Goal: Check status: Check status

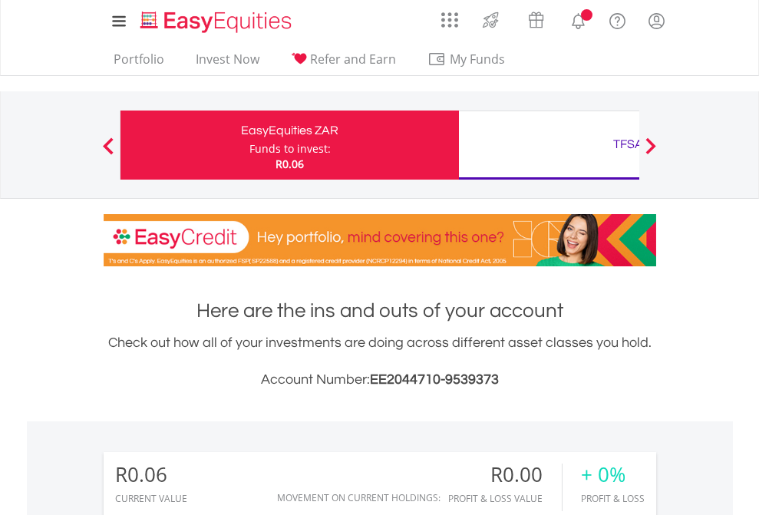
scroll to position [147, 241]
click at [249, 145] on div "Funds to invest:" at bounding box center [289, 148] width 81 height 15
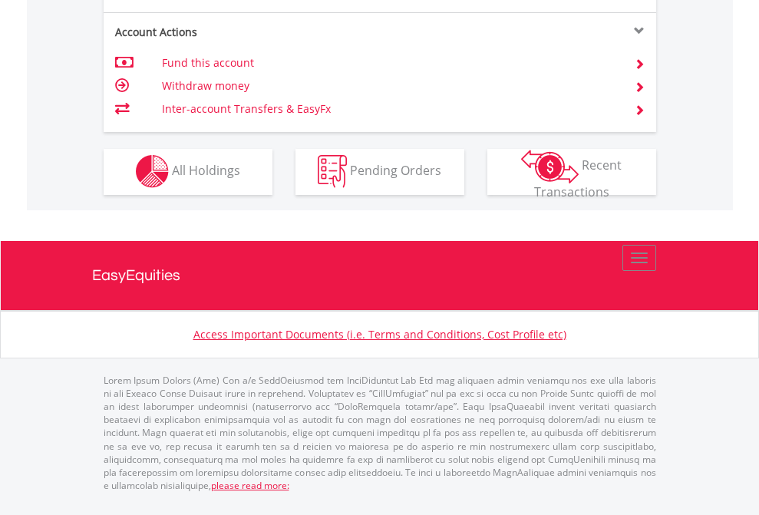
scroll to position [1435, 0]
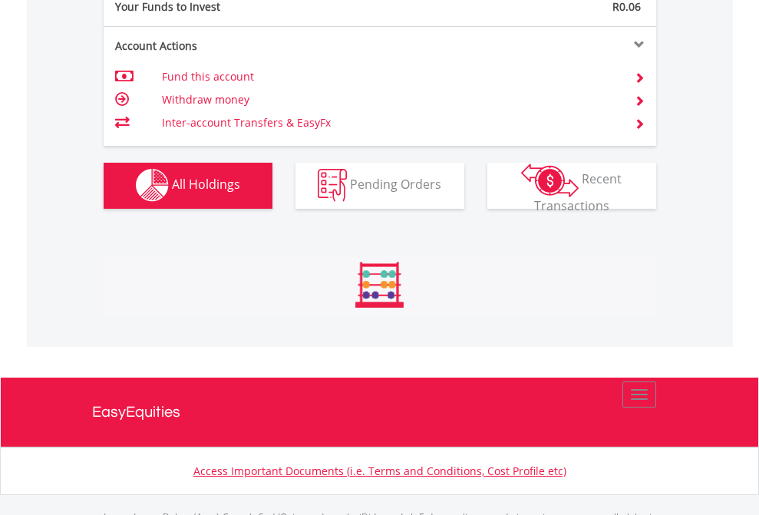
scroll to position [1520, 0]
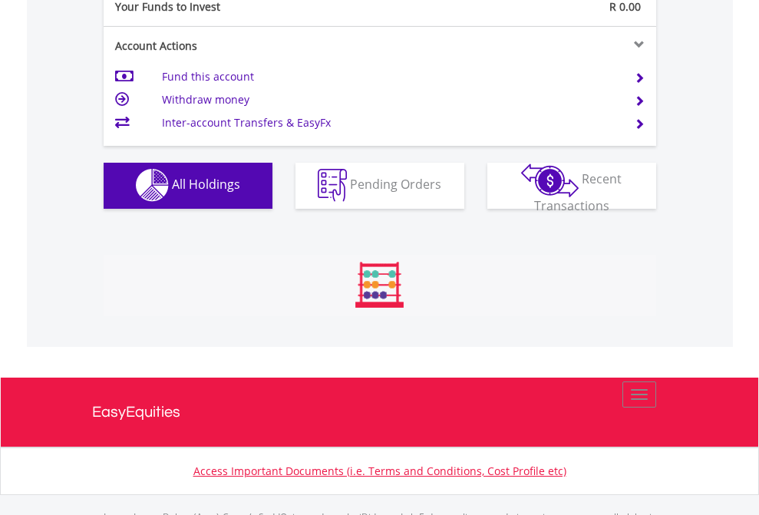
scroll to position [1520, 0]
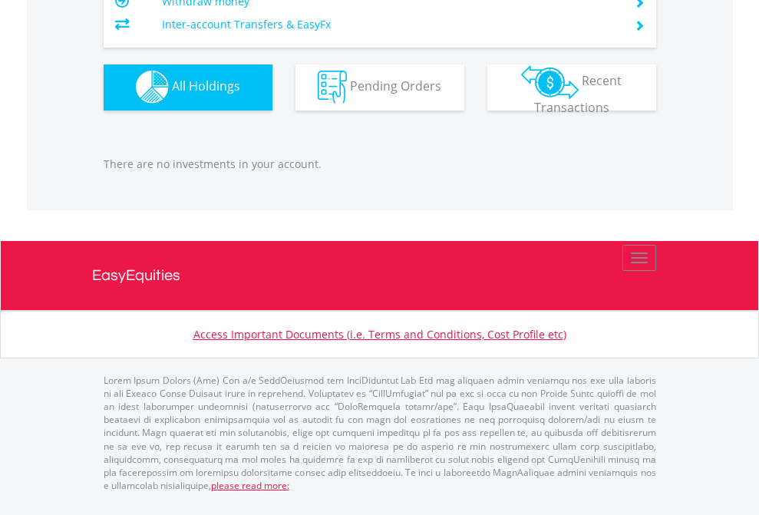
scroll to position [147, 241]
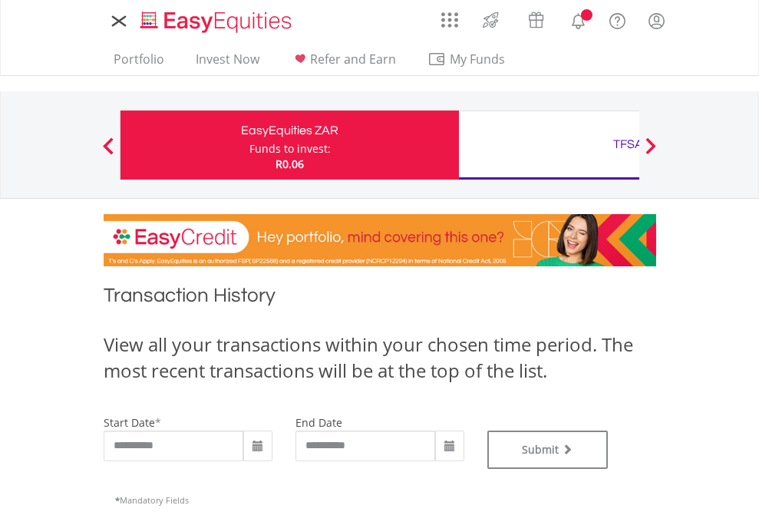
type input "**********"
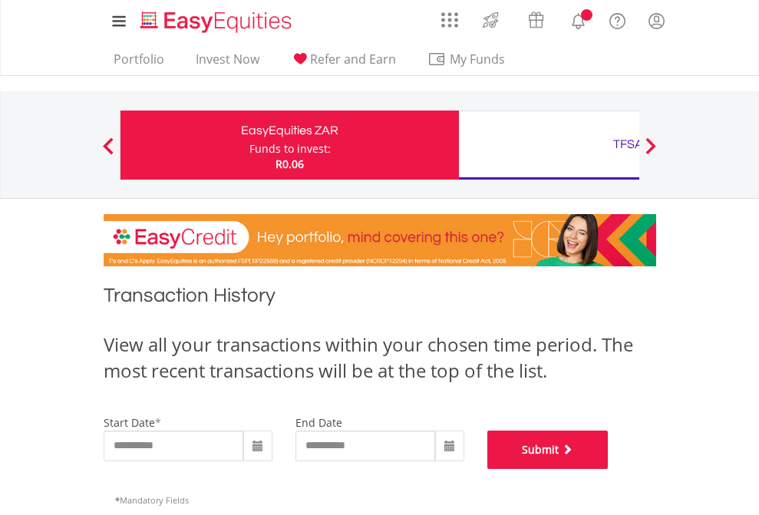
click at [609, 469] on button "Submit" at bounding box center [547, 450] width 121 height 38
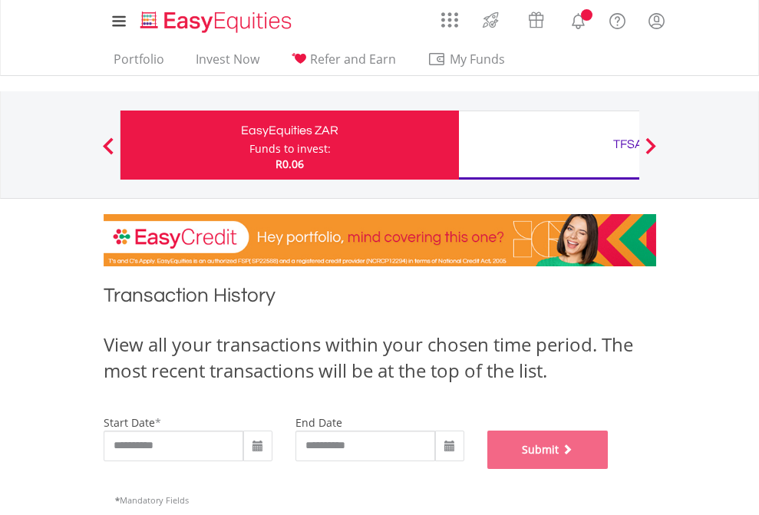
scroll to position [623, 0]
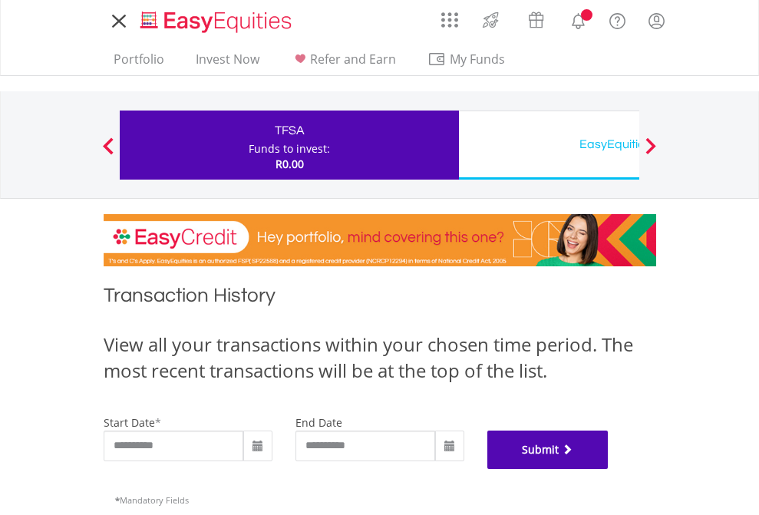
click at [609, 469] on button "Submit" at bounding box center [547, 450] width 121 height 38
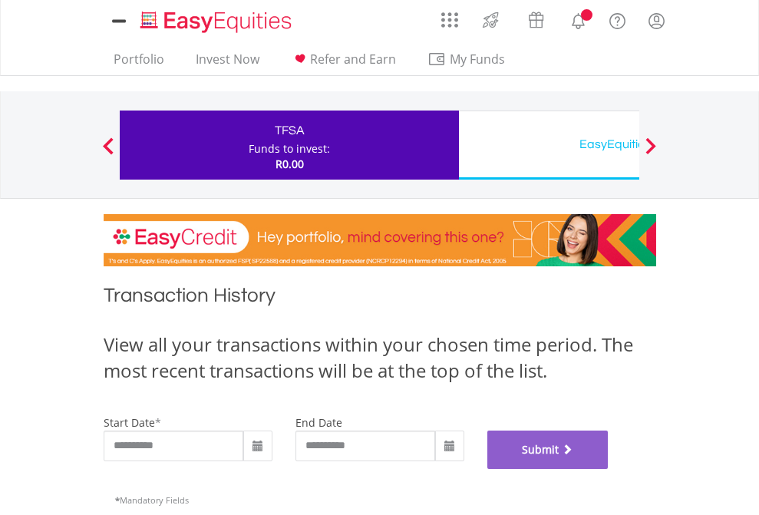
scroll to position [623, 0]
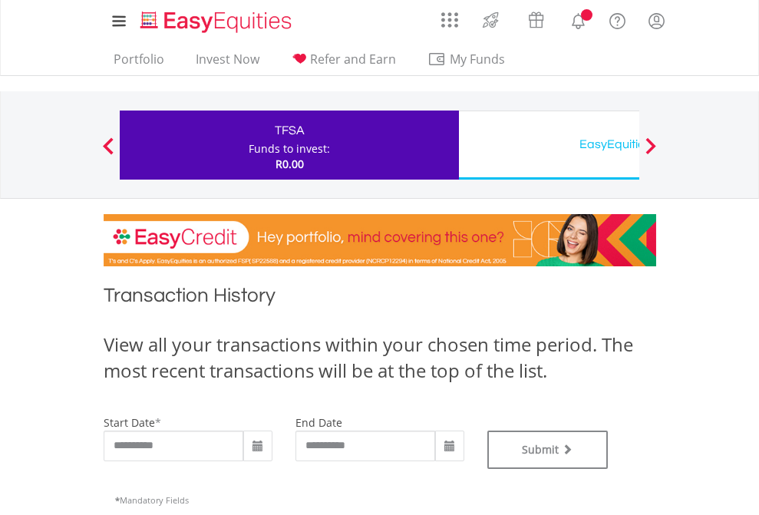
click at [549, 145] on div "EasyEquities USD" at bounding box center [628, 144] width 320 height 21
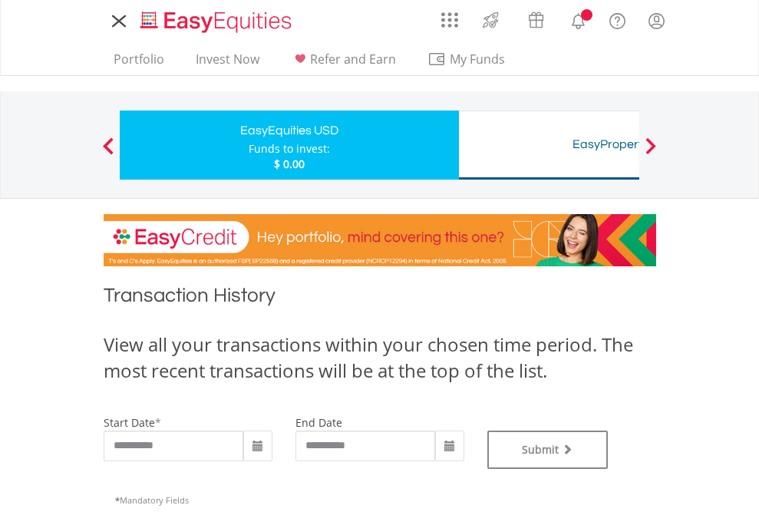
type input "**********"
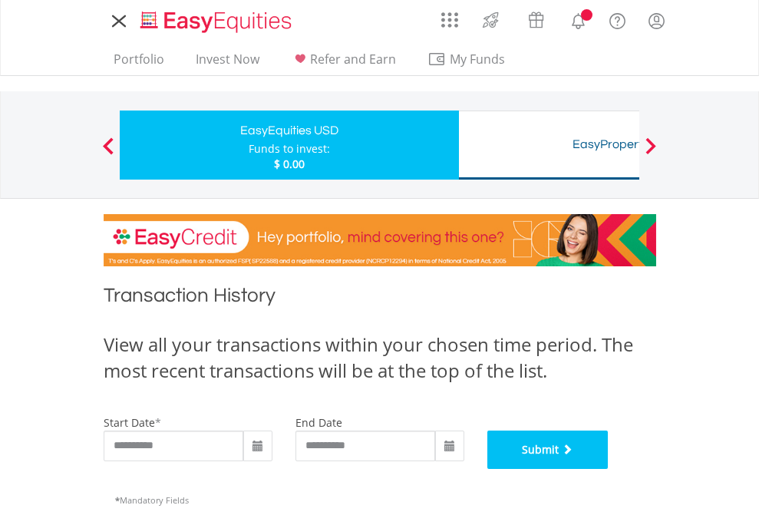
click at [609, 469] on button "Submit" at bounding box center [547, 450] width 121 height 38
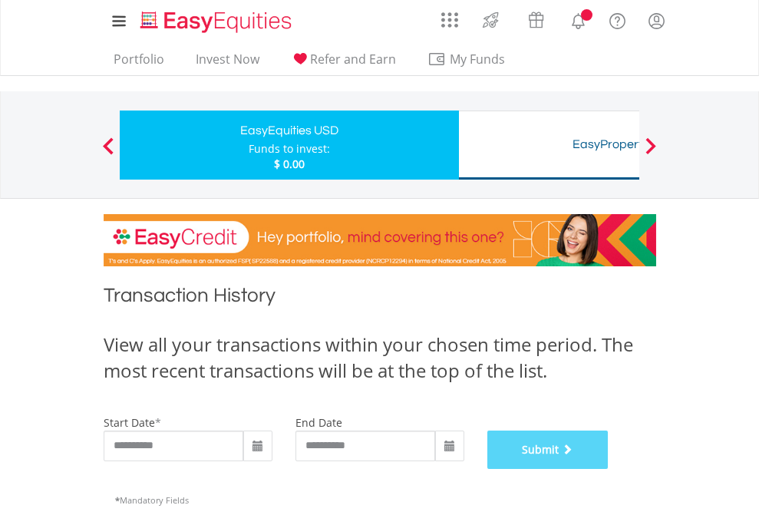
scroll to position [623, 0]
